Goal: Transaction & Acquisition: Purchase product/service

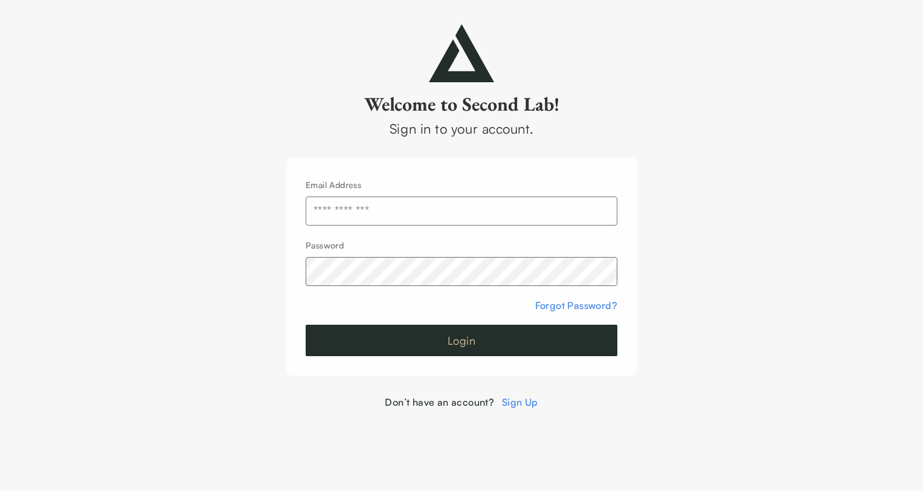
type input "**********"
click at [478, 336] on button "Login" at bounding box center [462, 339] width 312 height 31
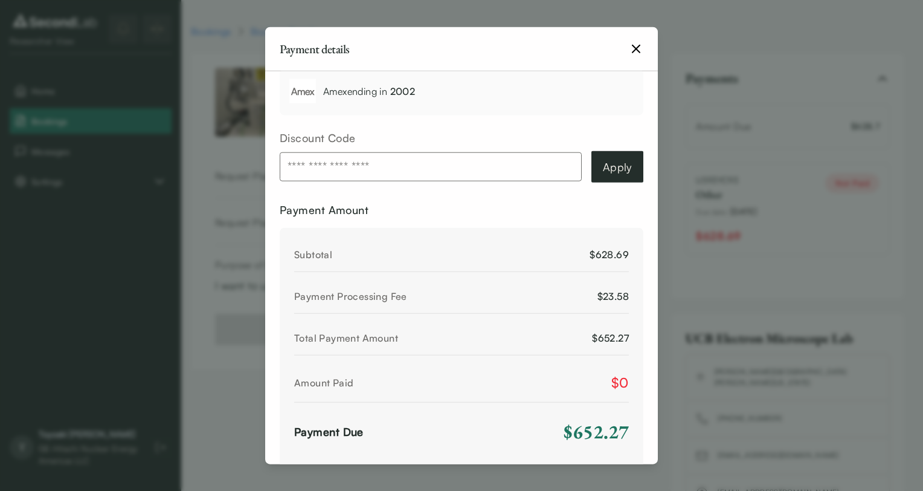
scroll to position [483, 0]
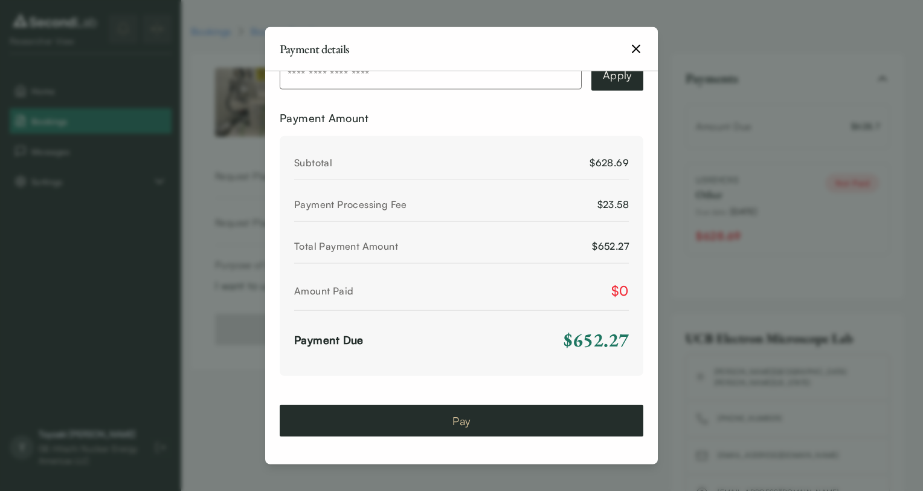
click at [486, 410] on button "Pay" at bounding box center [462, 420] width 364 height 31
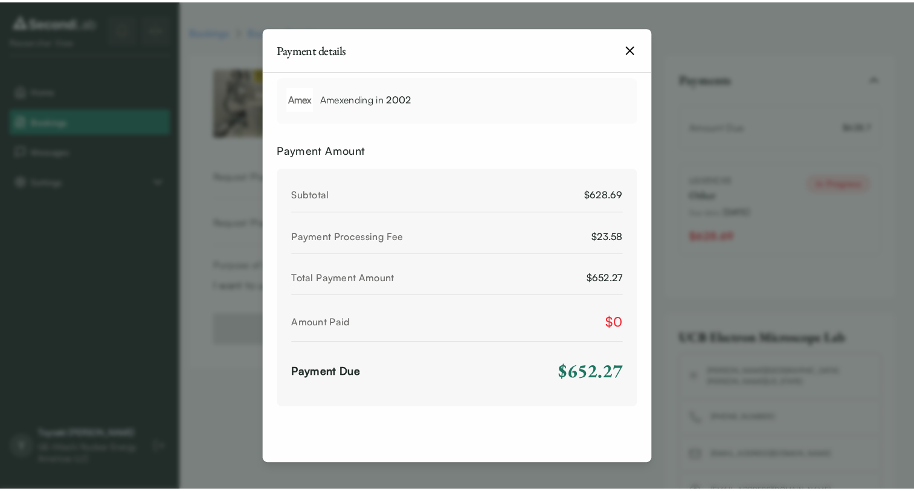
scroll to position [0, 0]
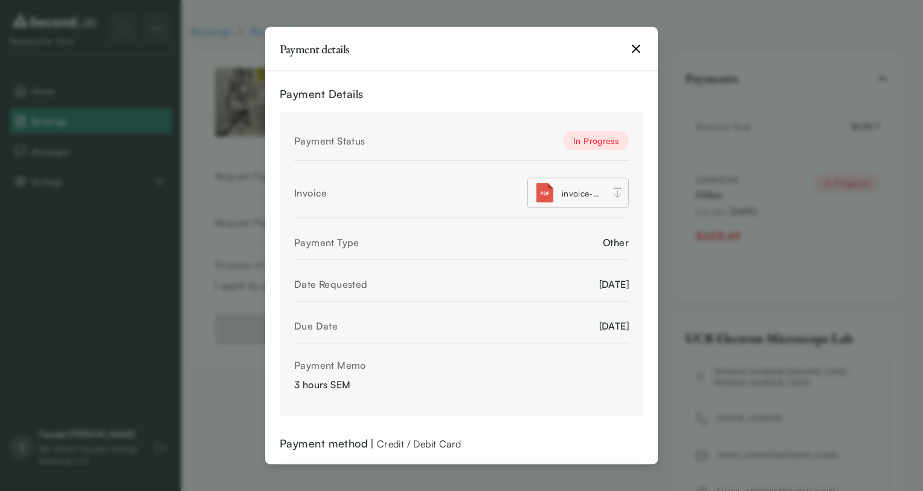
click at [643, 53] on icon "button" at bounding box center [636, 49] width 15 height 15
